Goal: Find specific page/section: Find specific page/section

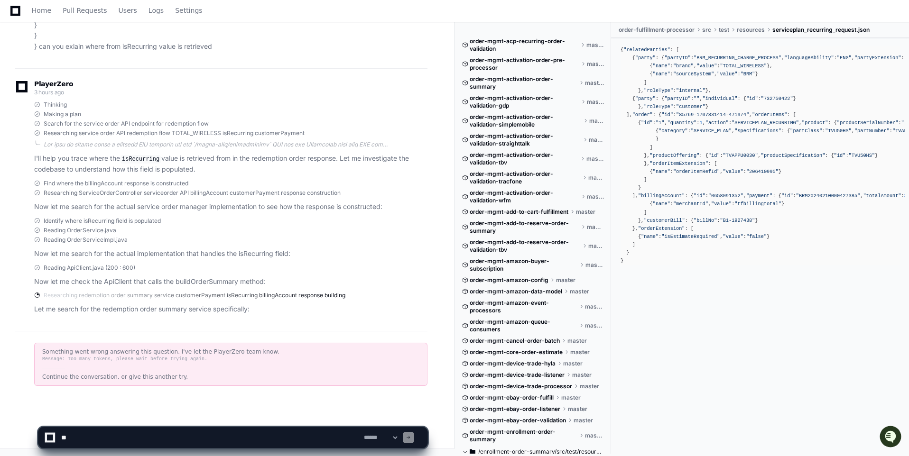
scroll to position [97, 0]
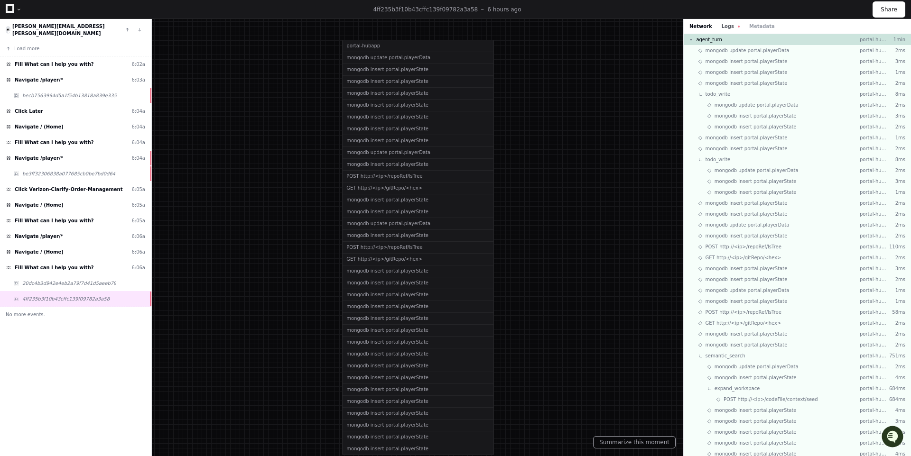
click at [732, 25] on button "Logs" at bounding box center [730, 26] width 18 height 7
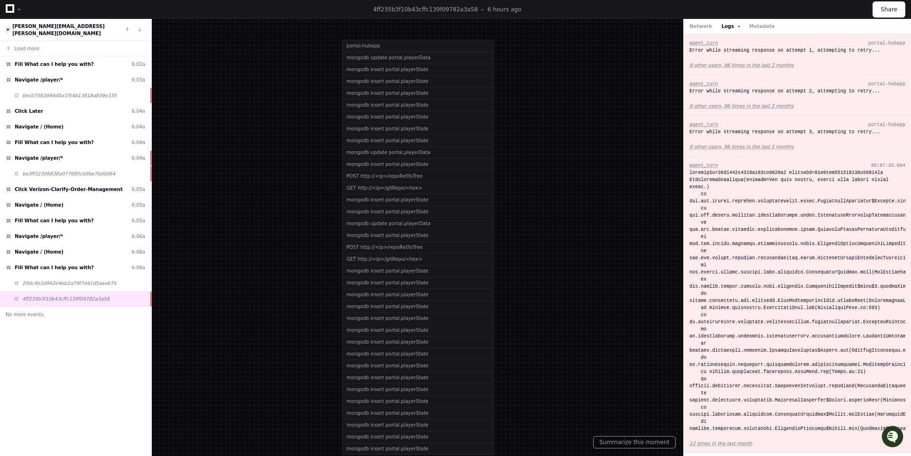
scroll to position [12, 0]
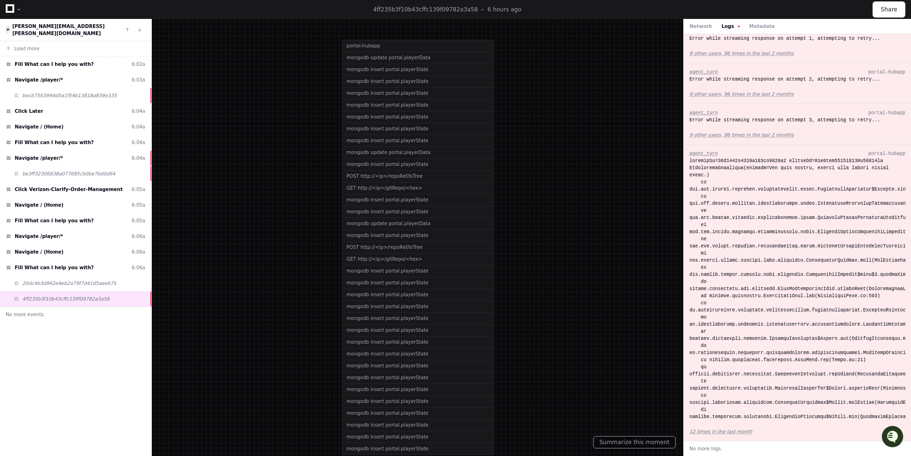
click at [700, 30] on div "Network Logs Metadata" at bounding box center [796, 26] width 227 height 15
click at [698, 23] on button "Network" at bounding box center [700, 26] width 23 height 7
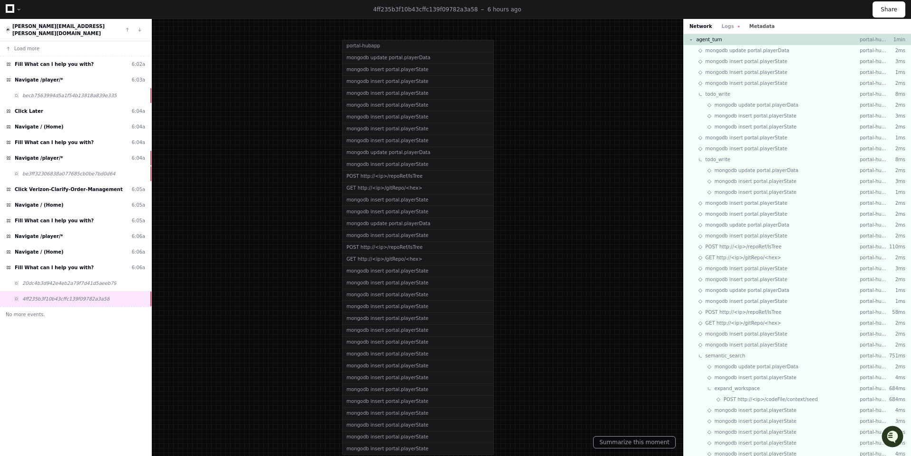
click at [758, 24] on button "Metadata" at bounding box center [762, 26] width 26 height 7
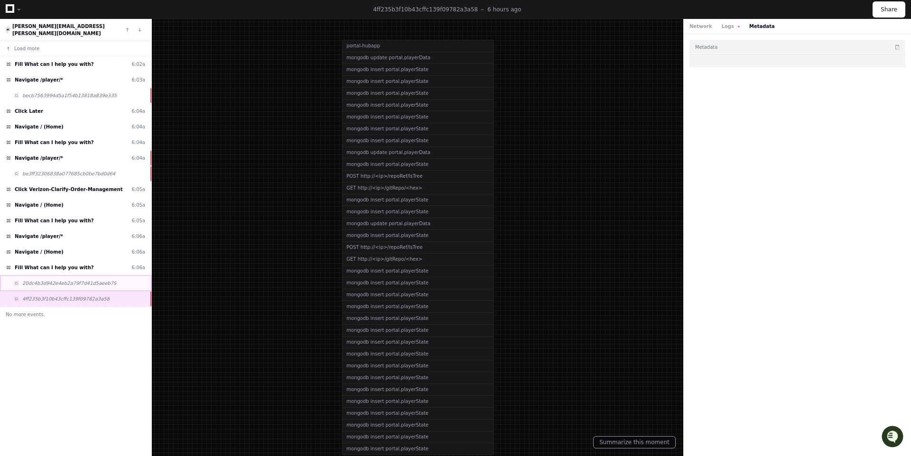
click at [98, 276] on div "20dc4b3d942e4eb2a79f7d41d5aeeb79" at bounding box center [75, 284] width 151 height 16
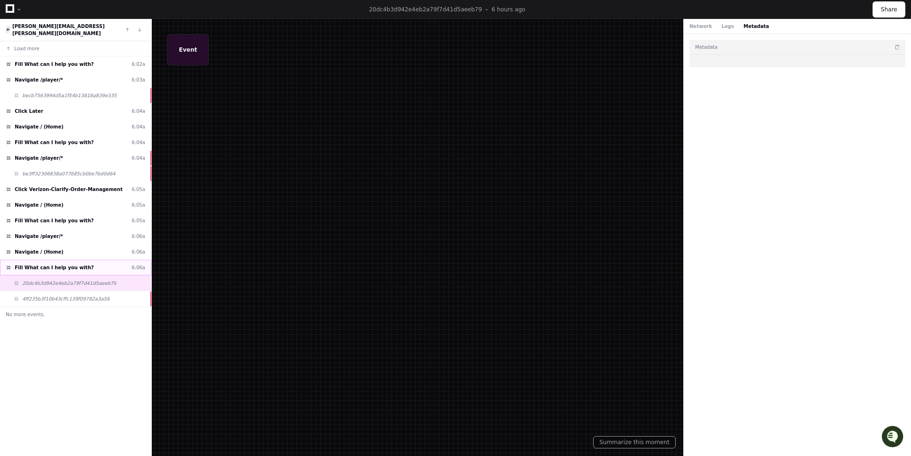
click at [95, 263] on div "Fill What can I help you with? 6:06a" at bounding box center [75, 268] width 151 height 16
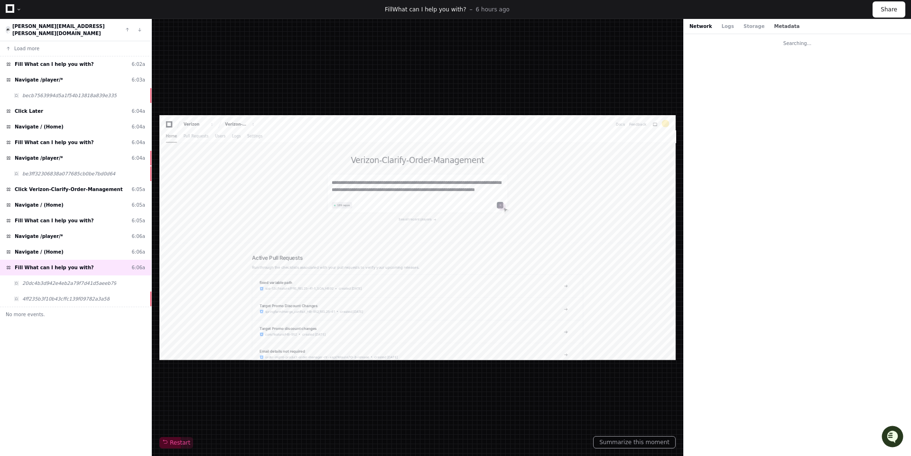
click at [783, 25] on button "Metadata" at bounding box center [787, 26] width 26 height 7
